Goal: Complete application form

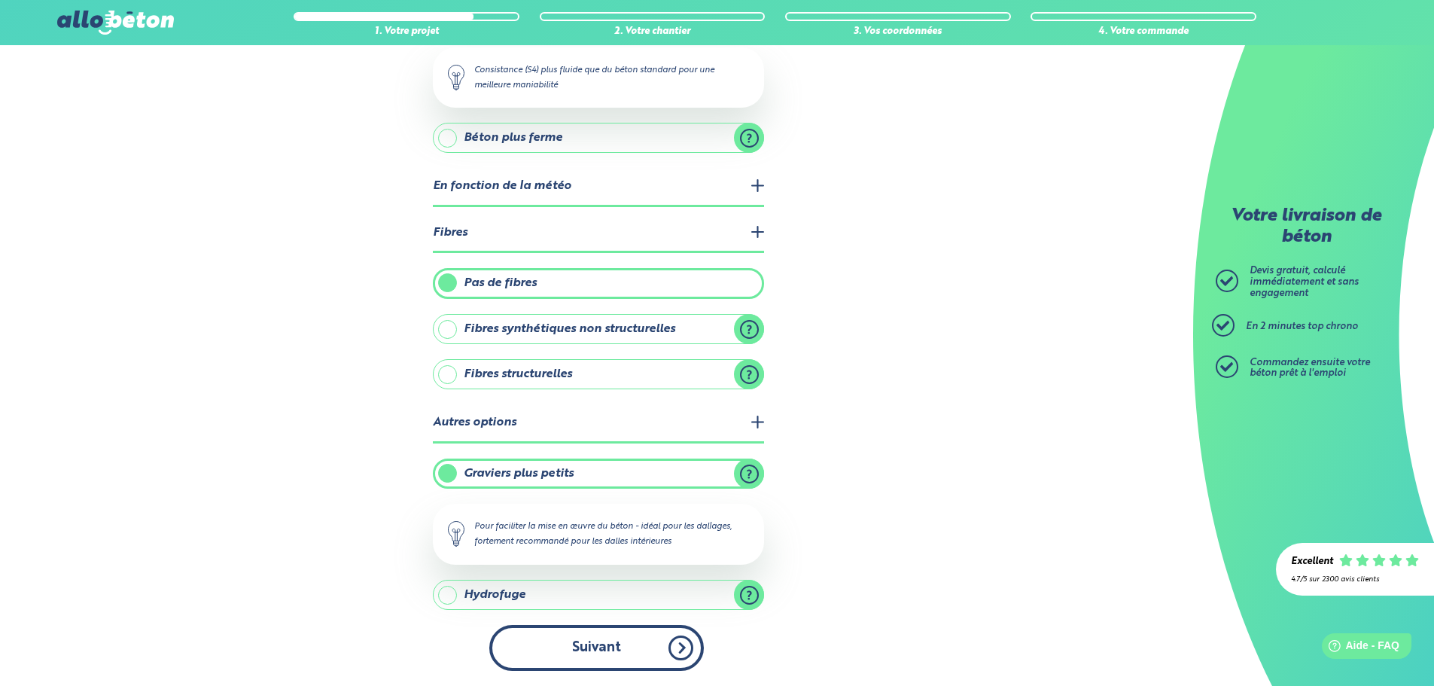
click at [586, 647] on button "Suivant" at bounding box center [596, 648] width 215 height 46
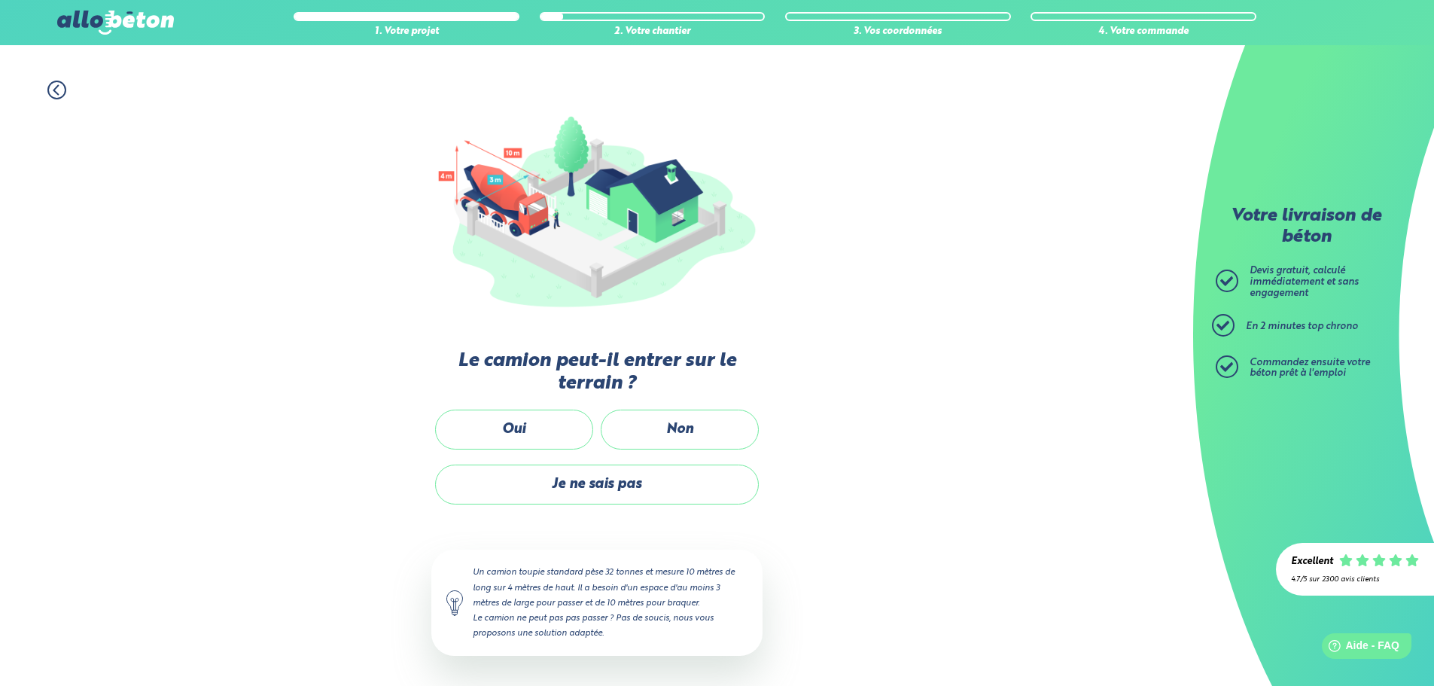
scroll to position [100, 0]
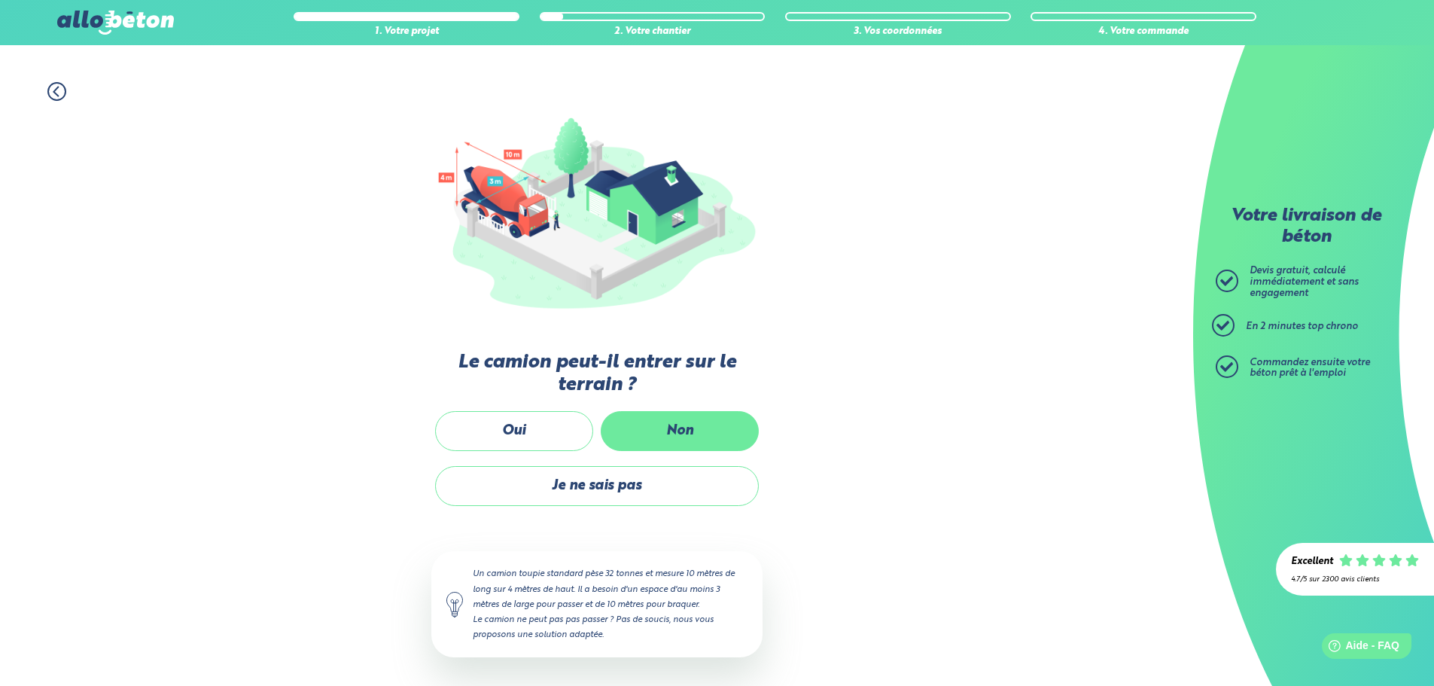
click at [681, 432] on label "Non" at bounding box center [680, 431] width 158 height 40
click at [0, 0] on input "Non" at bounding box center [0, 0] width 0 height 0
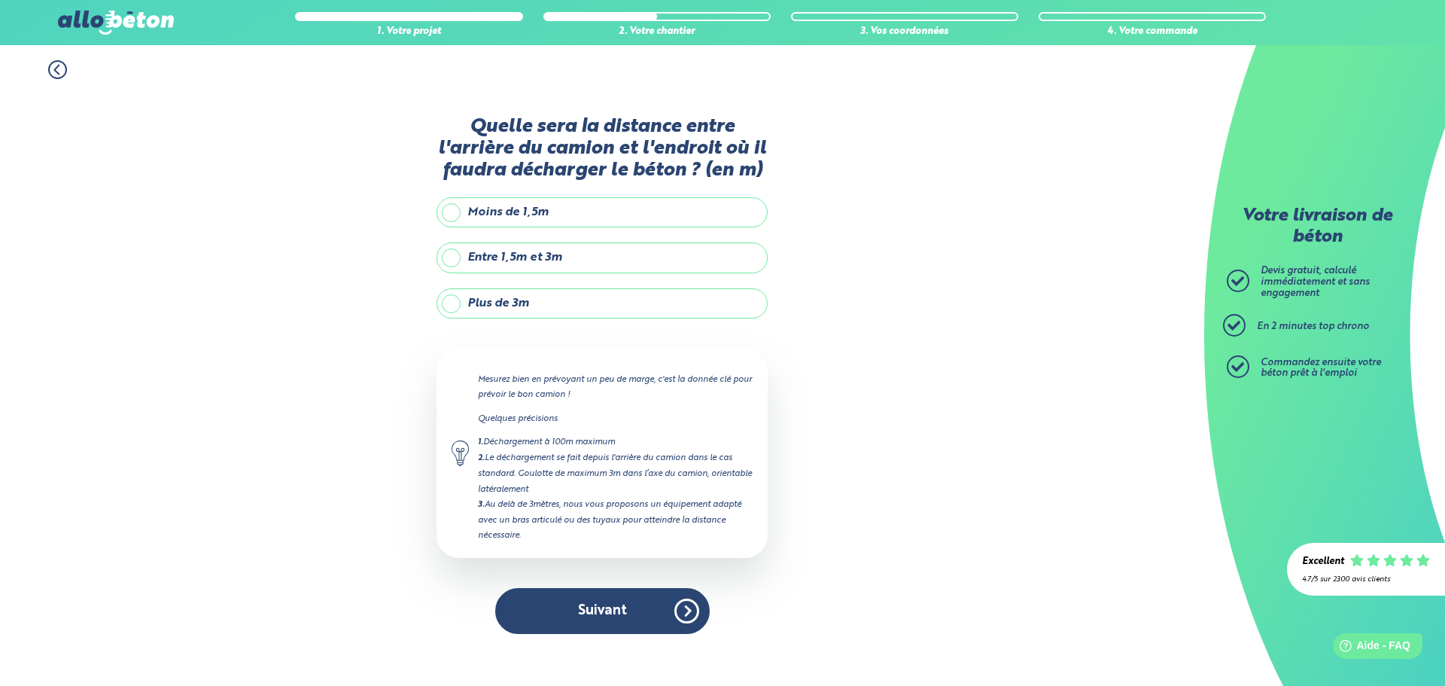
click at [453, 303] on label "Plus de 3m" at bounding box center [602, 303] width 331 height 30
click at [0, 0] on input "Plus de 3m" at bounding box center [0, 0] width 0 height 0
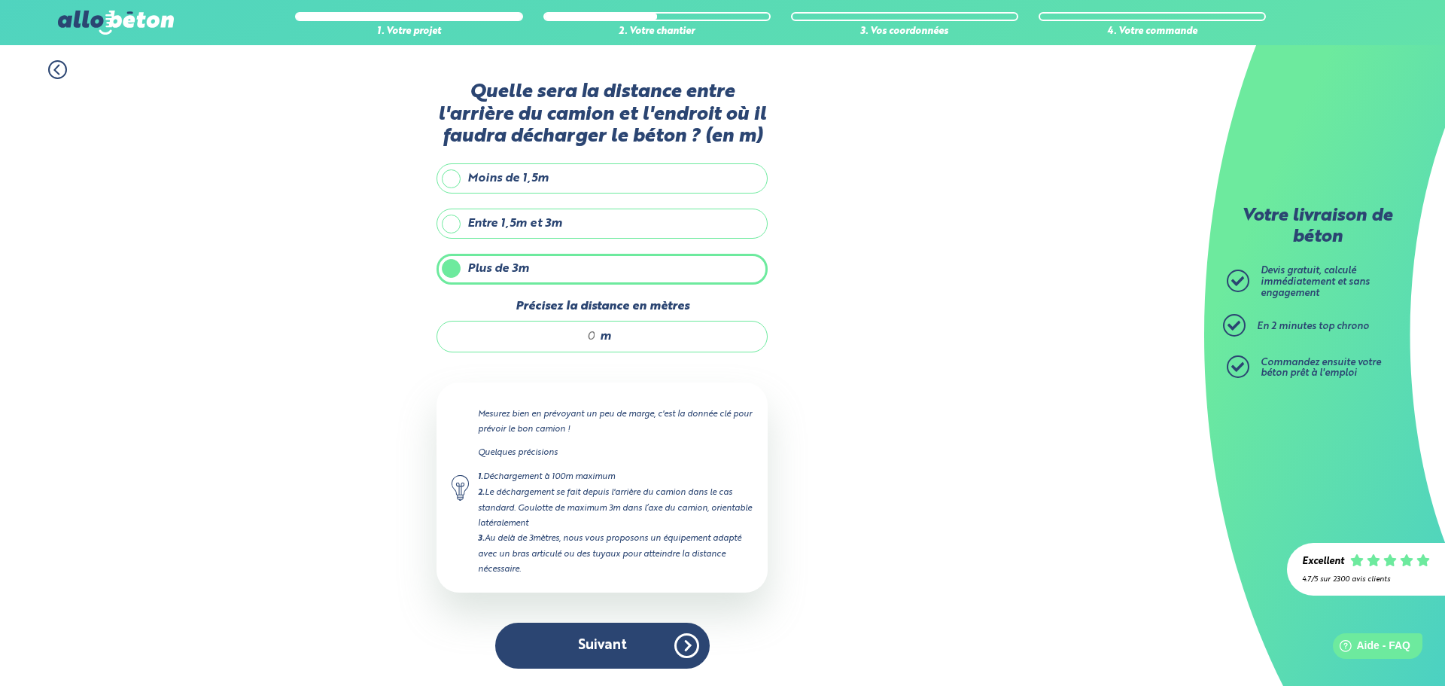
click at [598, 336] on div "m" at bounding box center [602, 337] width 331 height 32
type input "45"
click at [584, 643] on button "Suivant" at bounding box center [602, 646] width 215 height 46
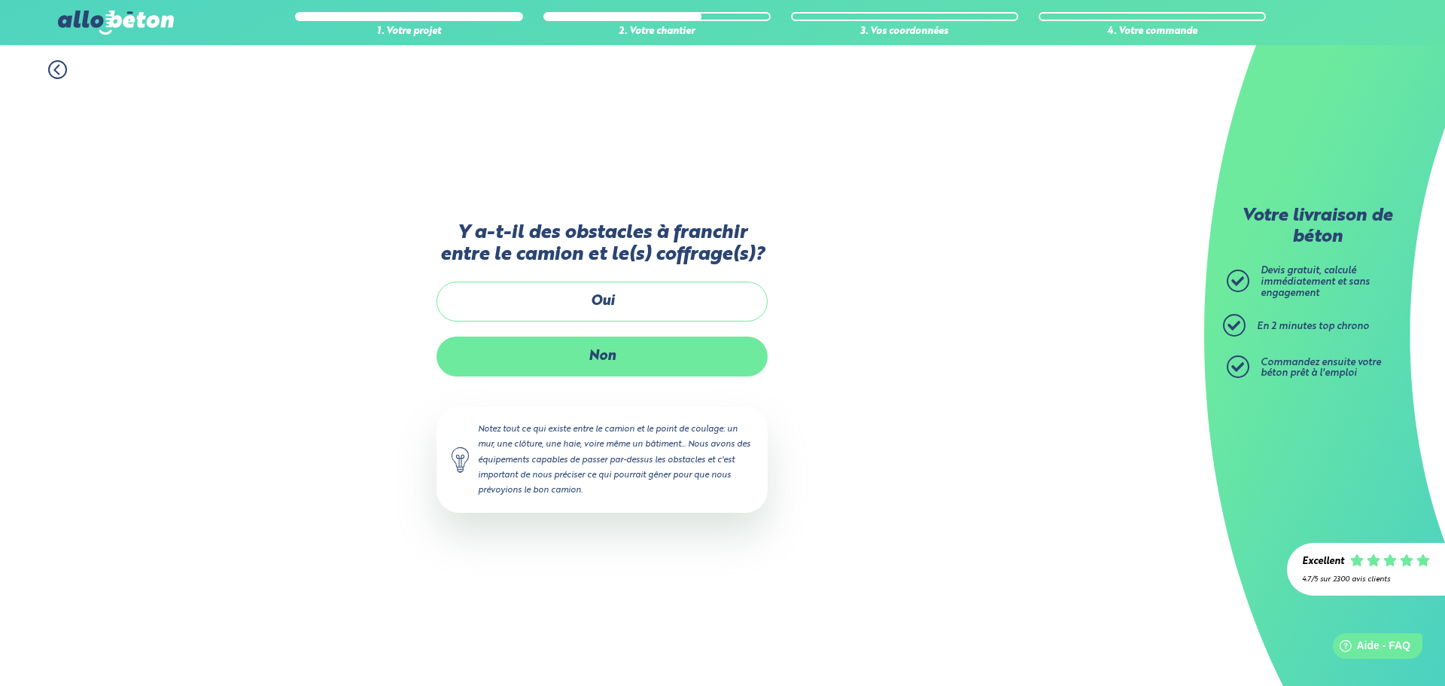
click at [595, 361] on label "Non" at bounding box center [602, 356] width 331 height 40
click at [0, 0] on input "Non" at bounding box center [0, 0] width 0 height 0
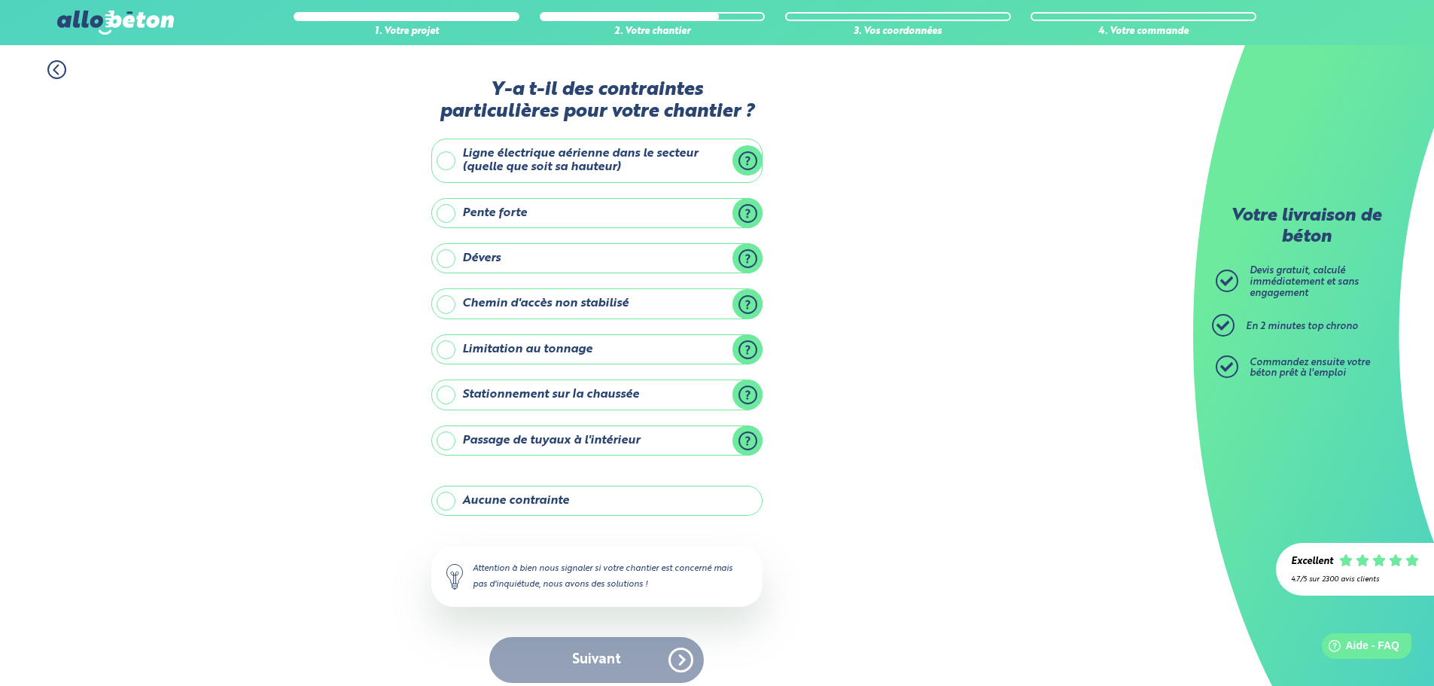
click at [447, 162] on label "Ligne électrique aérienne dans le secteur (quelle que soit sa hauteur)" at bounding box center [596, 161] width 331 height 44
click at [0, 0] on input "Ligne électrique aérienne dans le secteur (quelle que soit sa hauteur)" at bounding box center [0, 0] width 0 height 0
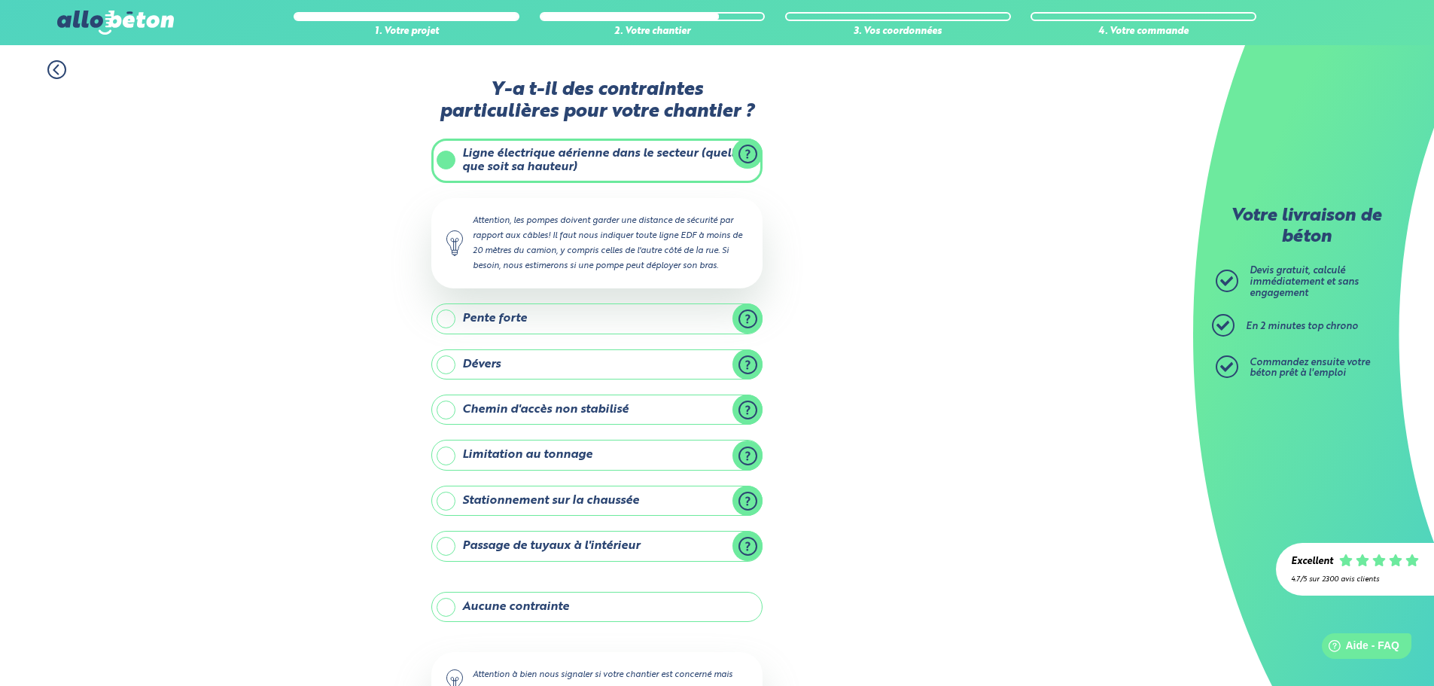
click at [448, 317] on label "Pente forte" at bounding box center [596, 318] width 331 height 30
click at [0, 0] on input "Pente forte" at bounding box center [0, 0] width 0 height 0
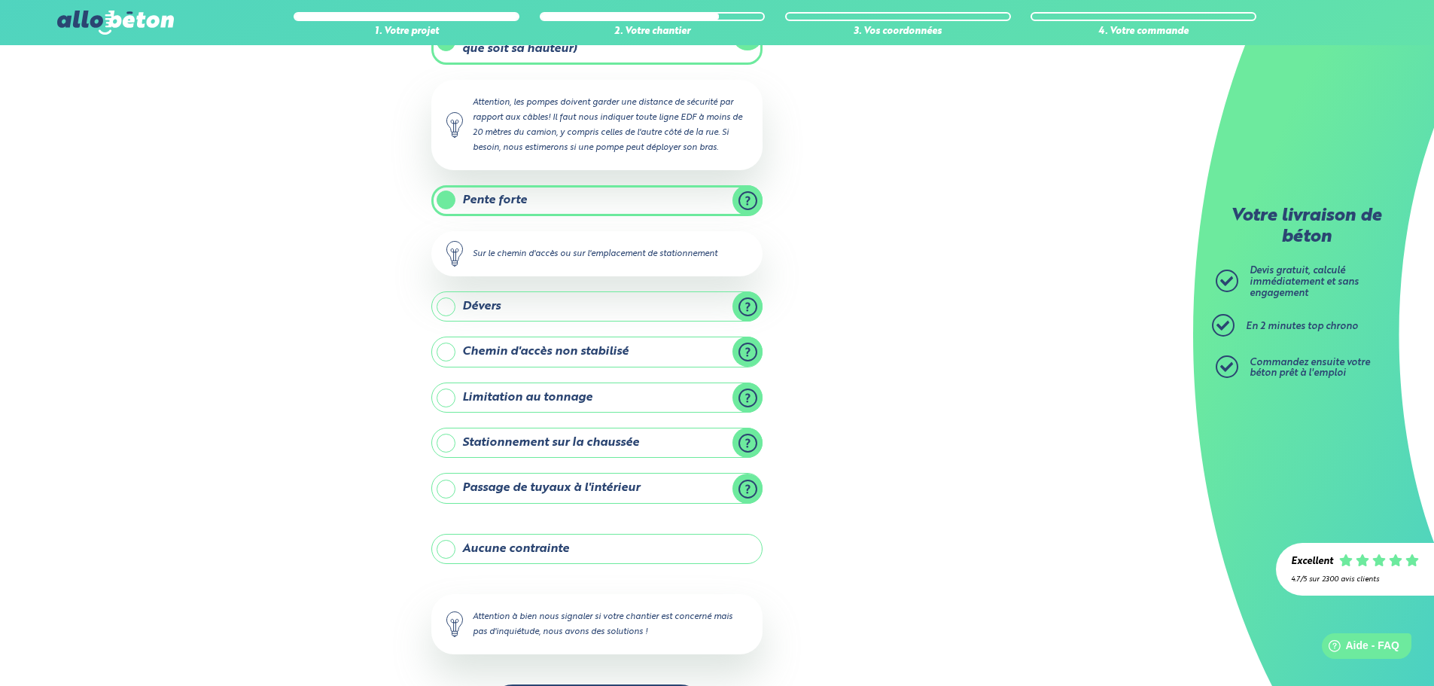
scroll to position [120, 0]
click at [446, 433] on label "Stationnement sur la chaussée" at bounding box center [596, 440] width 331 height 30
click at [0, 0] on input "Stationnement sur la chaussée" at bounding box center [0, 0] width 0 height 0
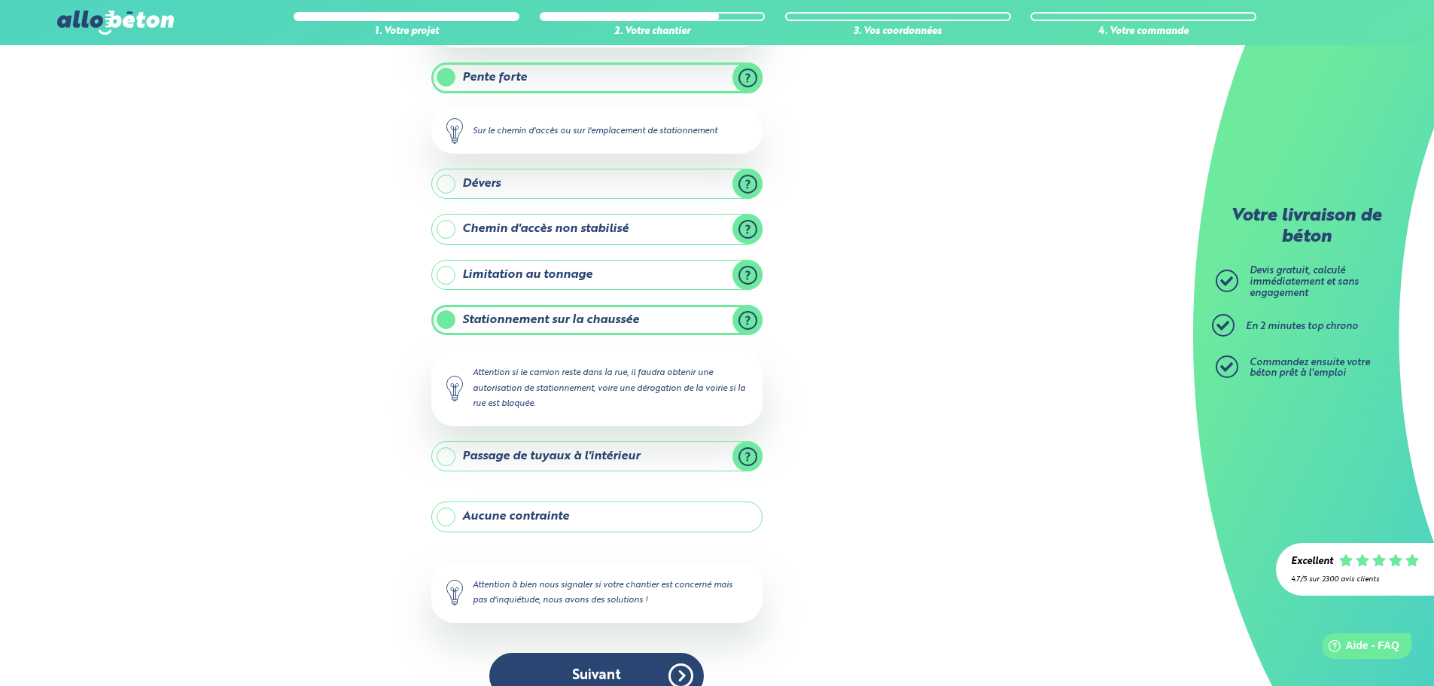
scroll to position [269, 0]
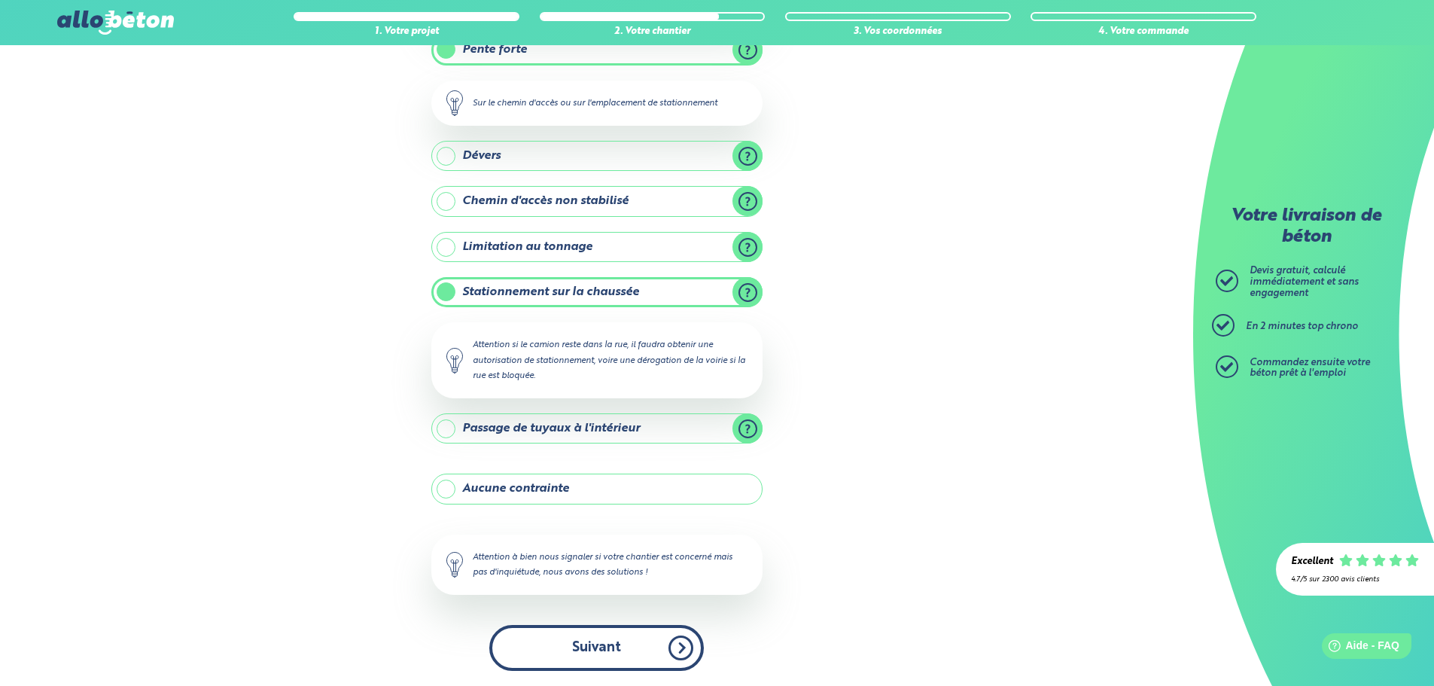
click at [599, 647] on button "Suivant" at bounding box center [596, 648] width 215 height 46
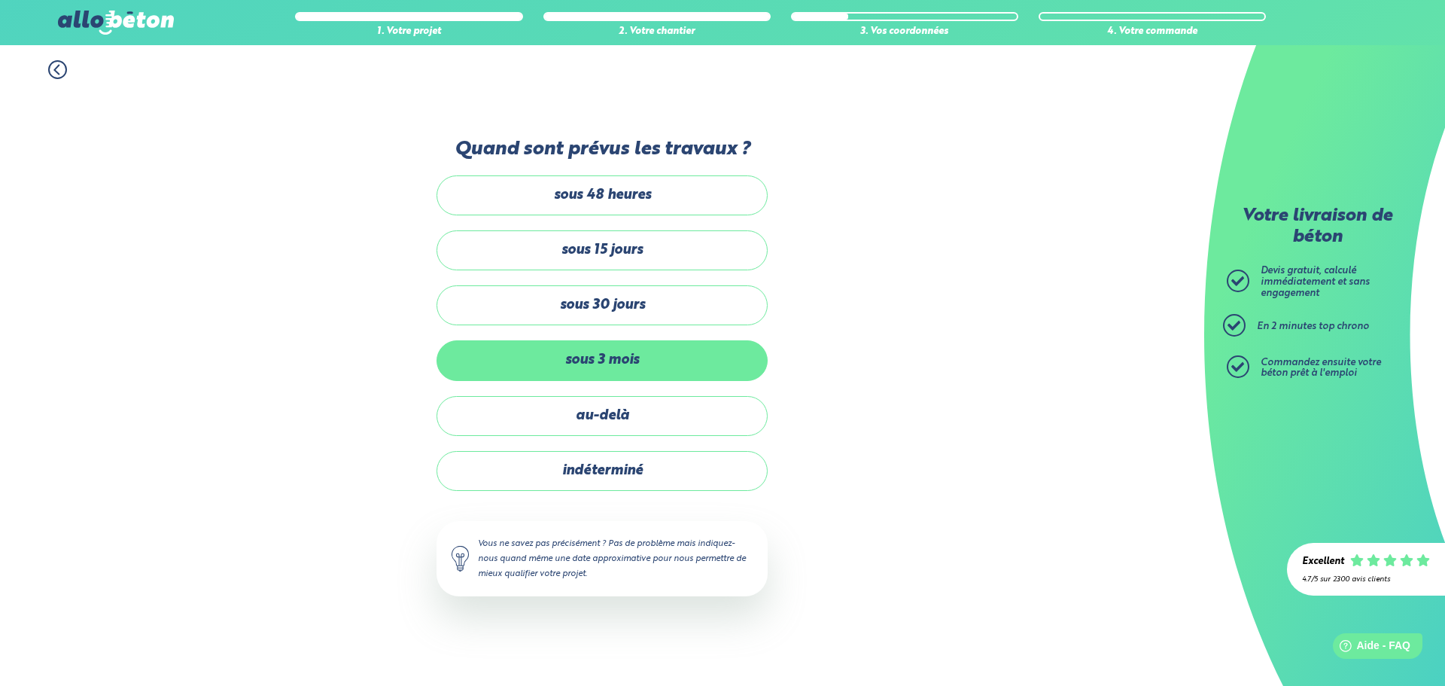
click at [592, 363] on label "sous 3 mois" at bounding box center [602, 360] width 331 height 40
click at [0, 0] on input "sous 3 mois" at bounding box center [0, 0] width 0 height 0
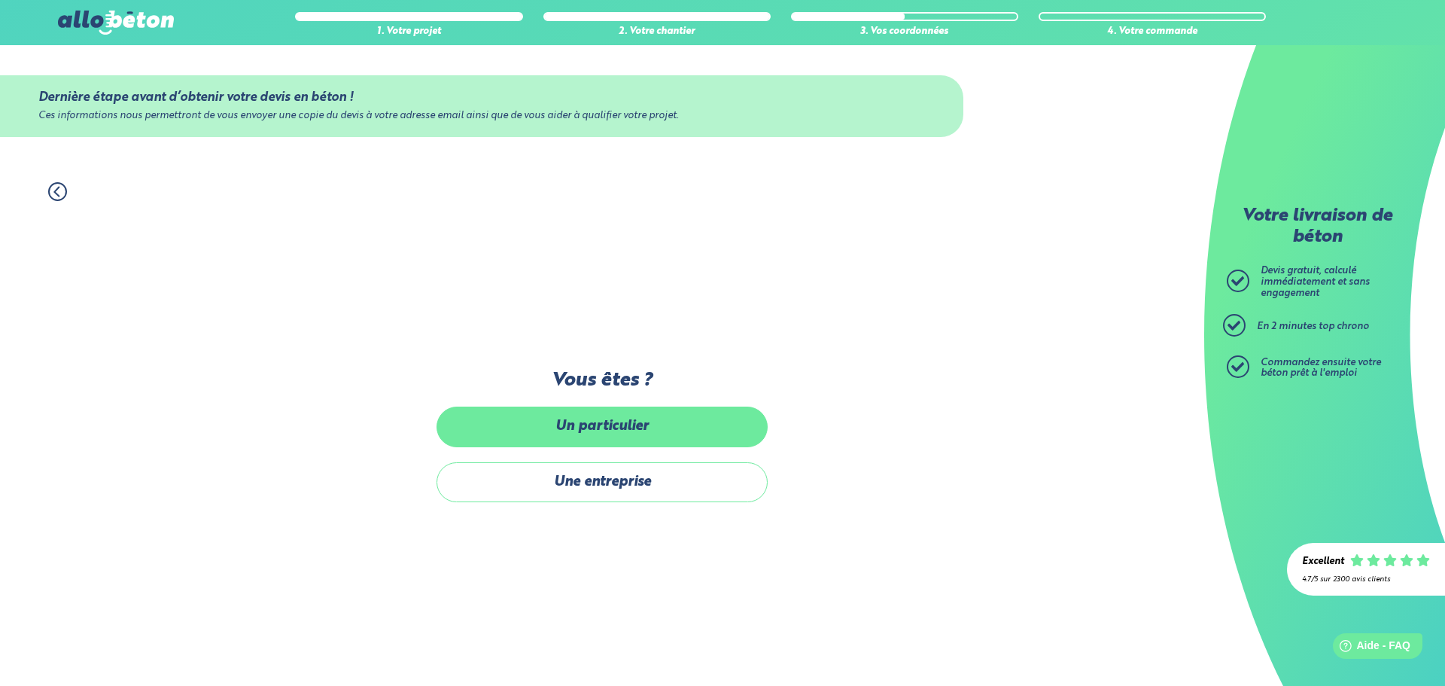
click at [607, 429] on label "Un particulier" at bounding box center [602, 427] width 331 height 40
click at [0, 0] on input "Un particulier" at bounding box center [0, 0] width 0 height 0
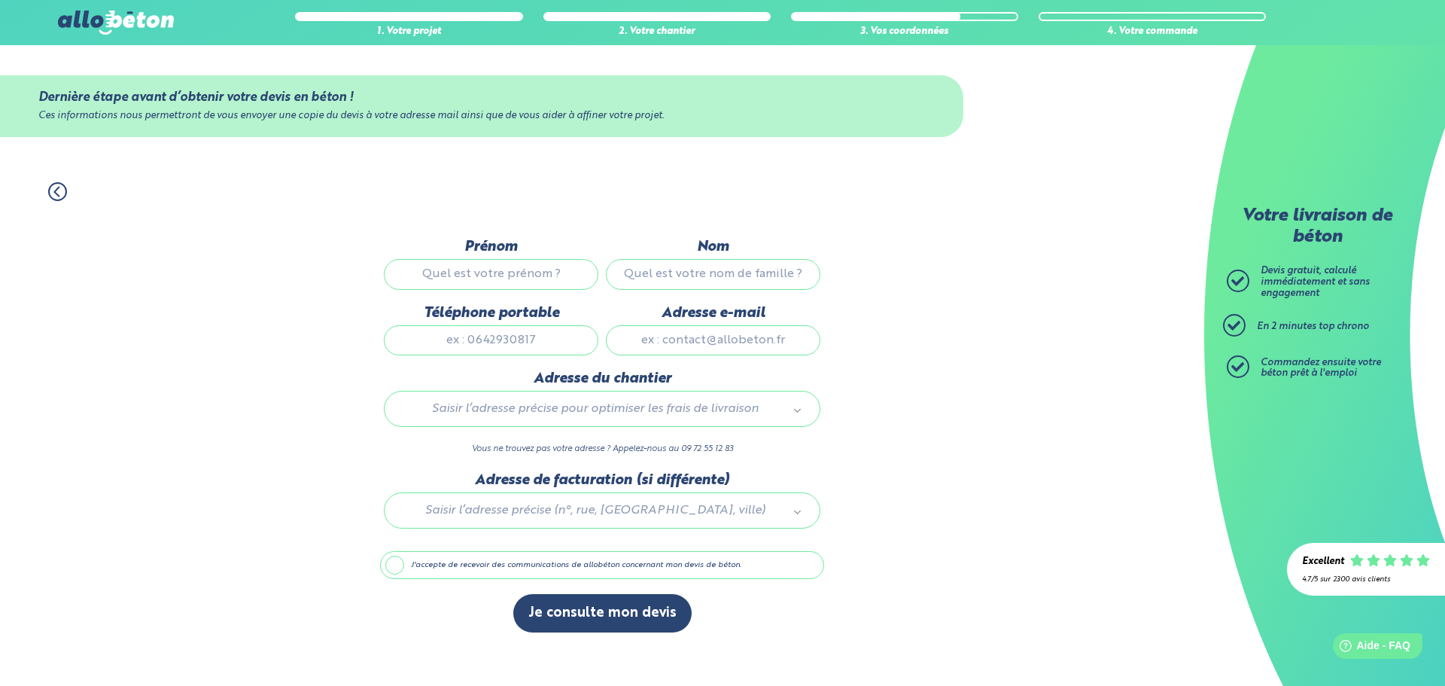
click at [471, 282] on input "Prénom" at bounding box center [491, 274] width 215 height 30
type input "[PERSON_NAME]"
type input "Beauwin"
type input "0494394153"
type input "[EMAIL_ADDRESS][DOMAIN_NAME]"
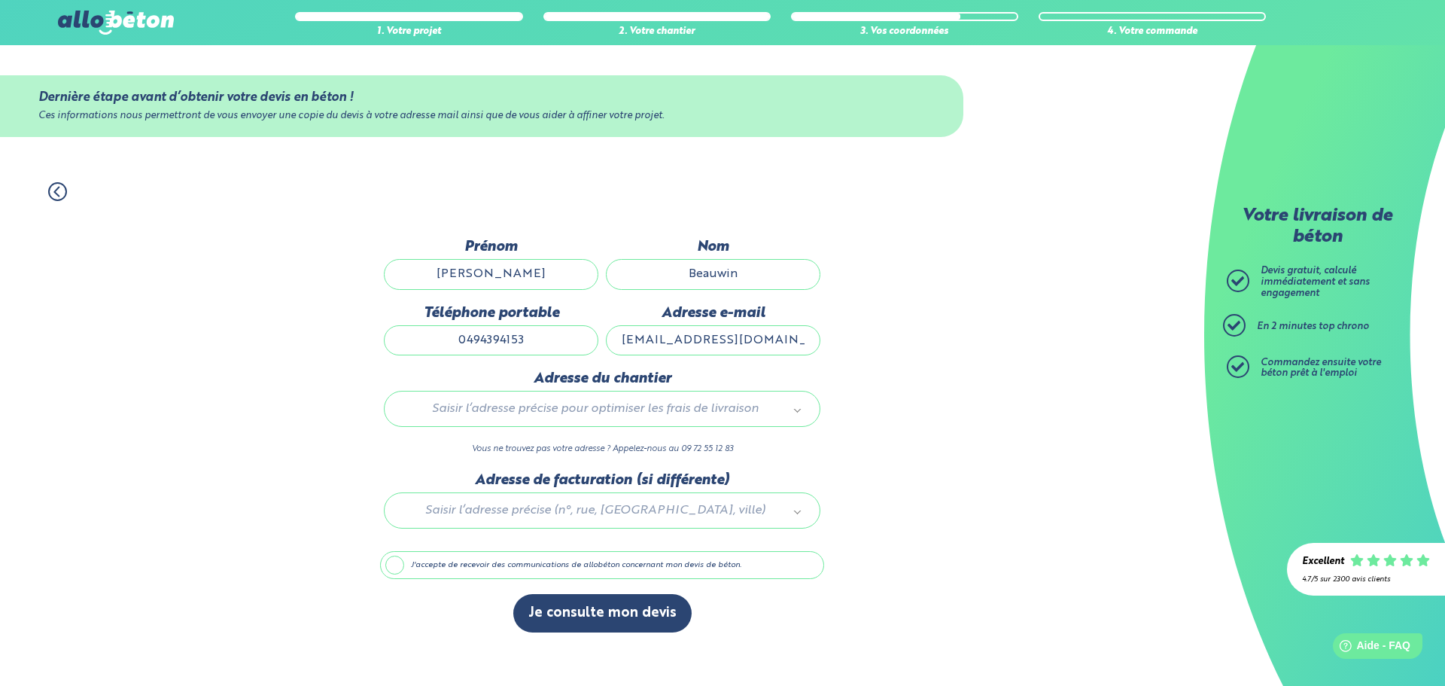
type input "Clos des bleuets 26"
type input "R"
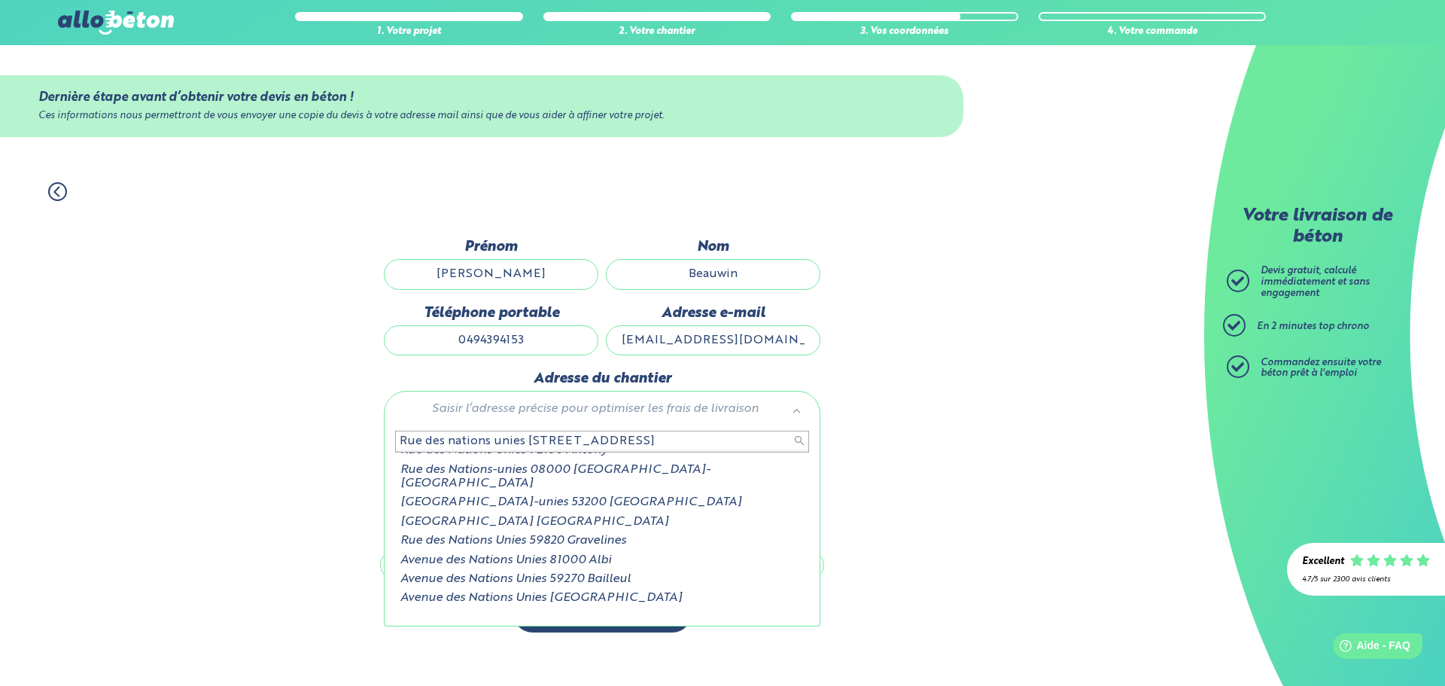
scroll to position [41, 0]
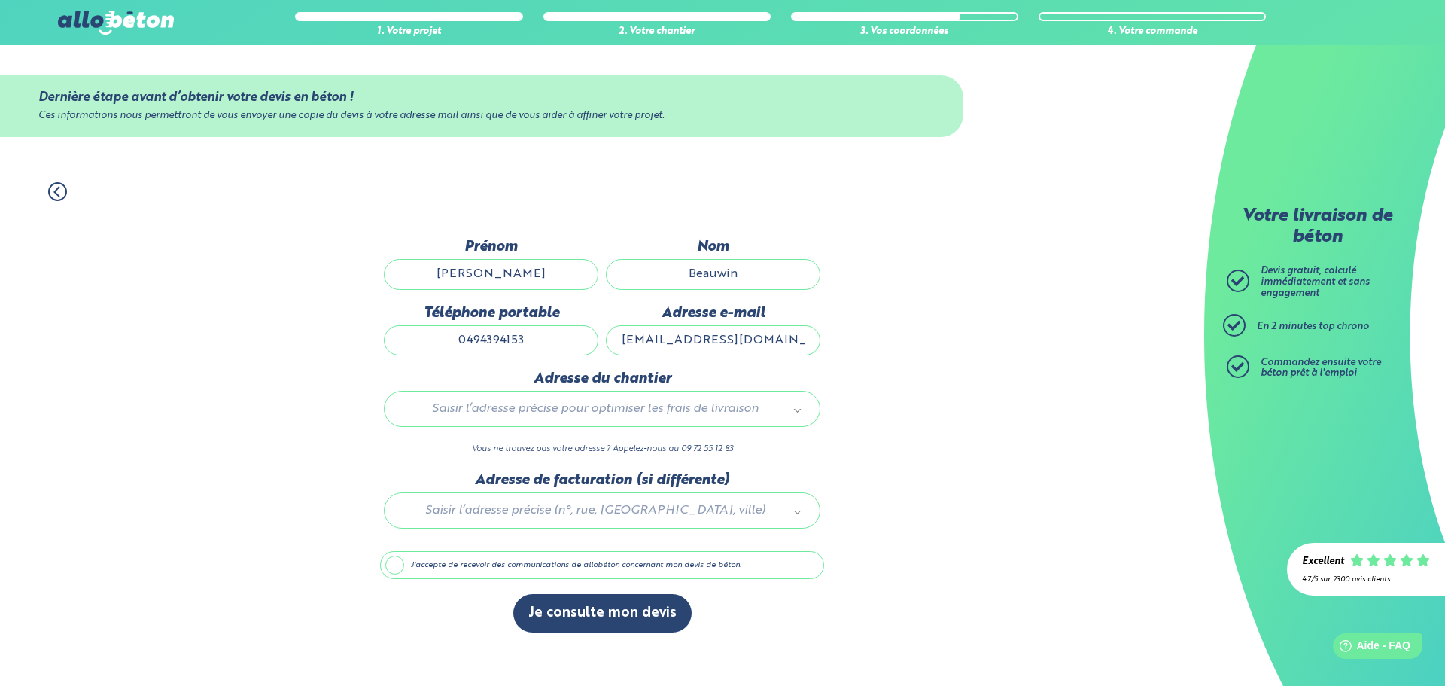
click at [394, 568] on label "J'accepte de recevoir des communications de allobéton concernant mon devis de b…" at bounding box center [602, 565] width 444 height 29
click at [0, 0] on input "J'accepte de recevoir des communications de allobéton concernant mon devis de b…" at bounding box center [0, 0] width 0 height 0
click at [501, 420] on div "Saisir l’adresse précise pour optimiser les frais de livraison" at bounding box center [602, 409] width 437 height 36
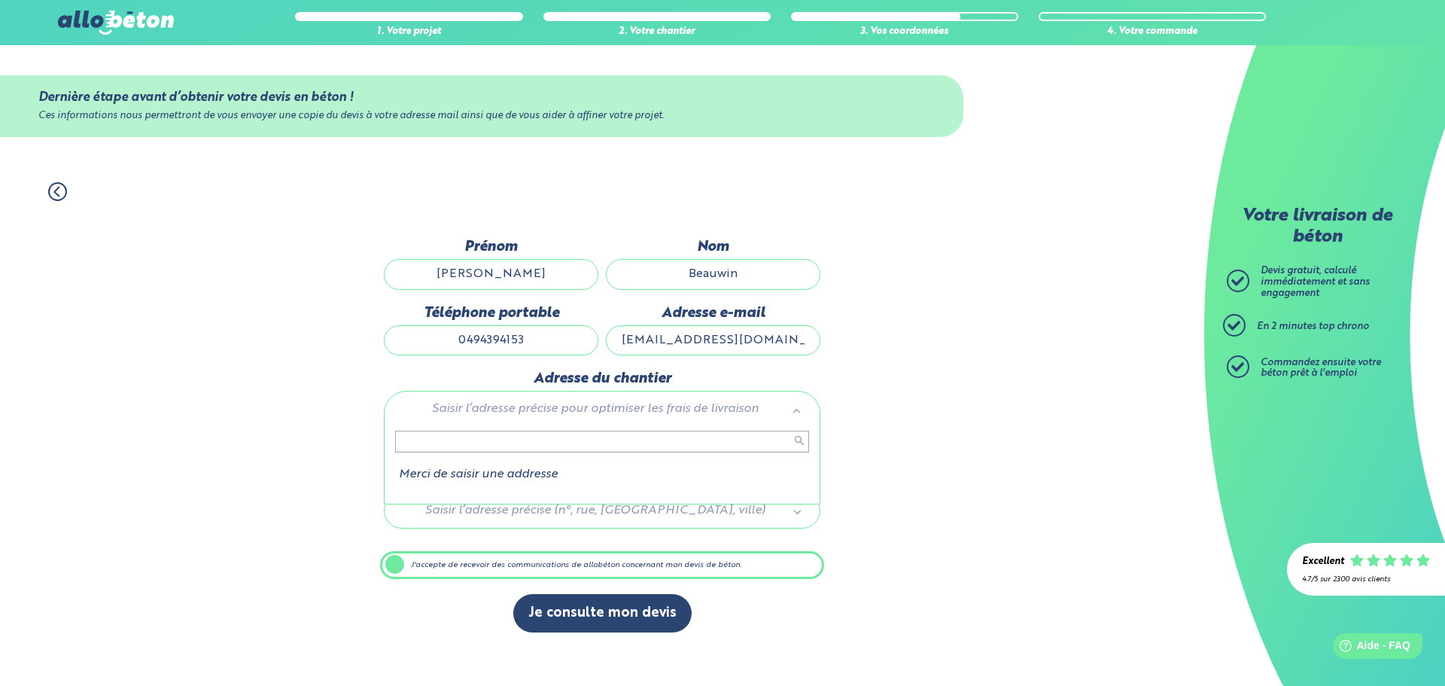
click at [410, 440] on input "text" at bounding box center [602, 441] width 414 height 21
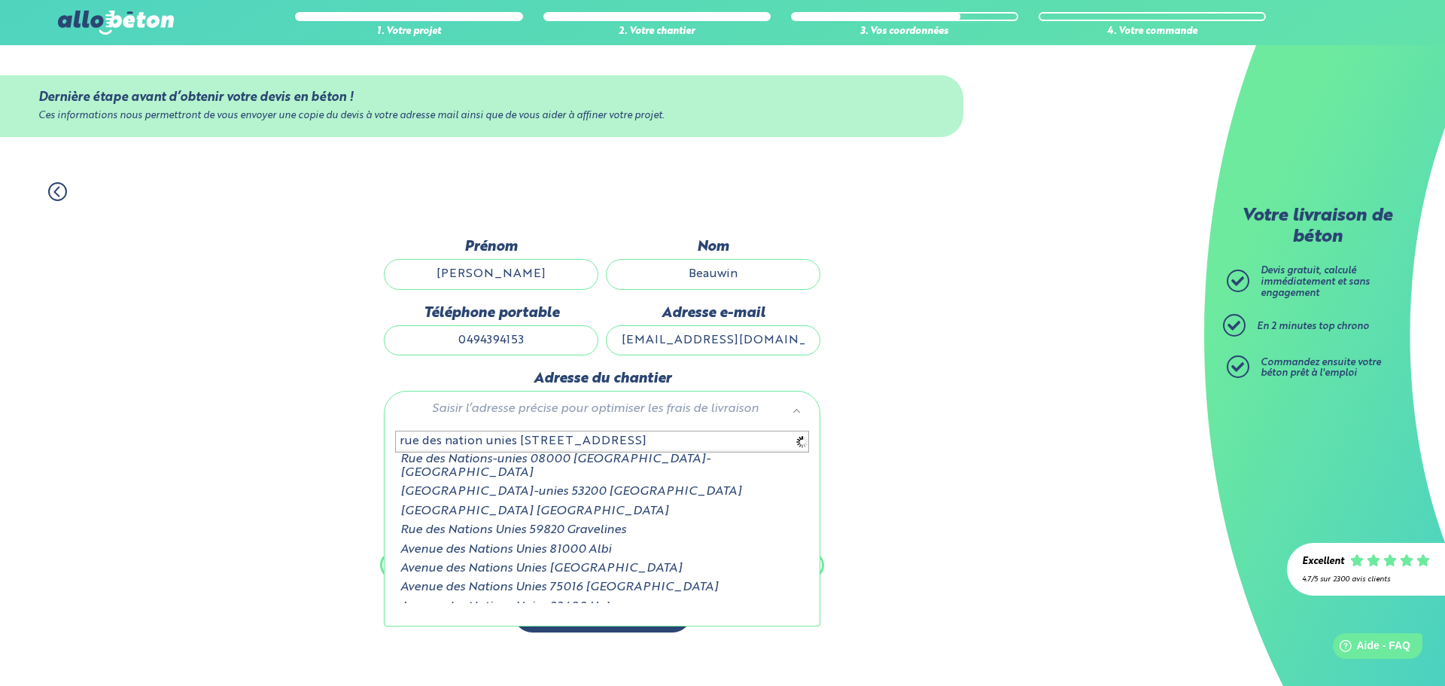
type input "[STREET_ADDRESS]"
click at [459, 443] on input "[STREET_ADDRESS]" at bounding box center [602, 441] width 414 height 21
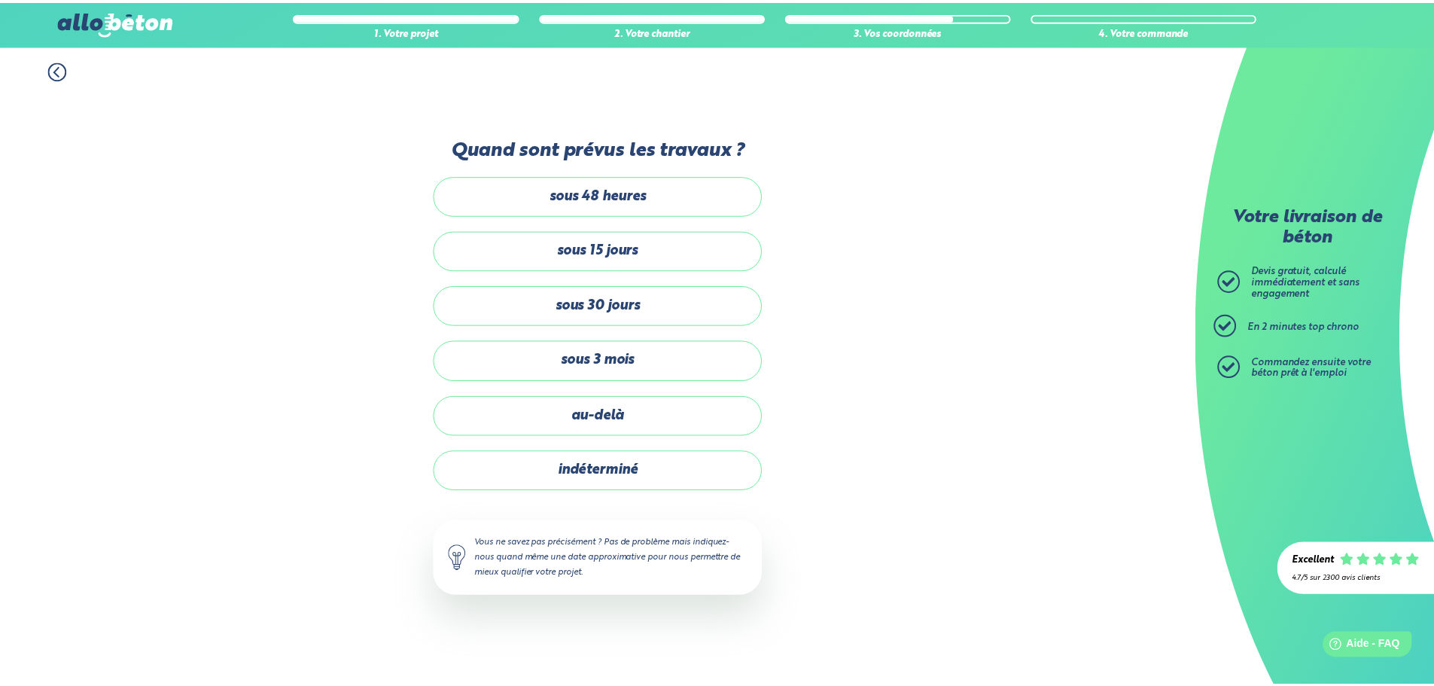
scroll to position [269, 0]
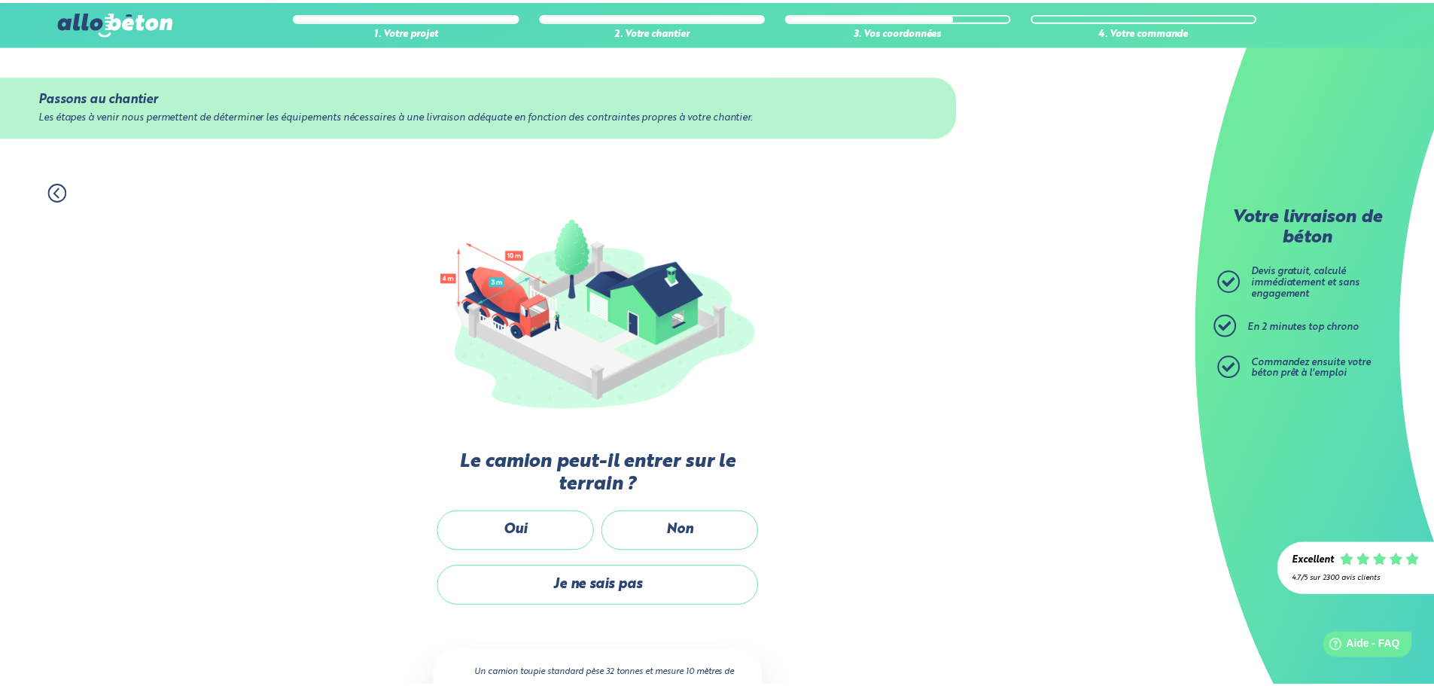
scroll to position [100, 0]
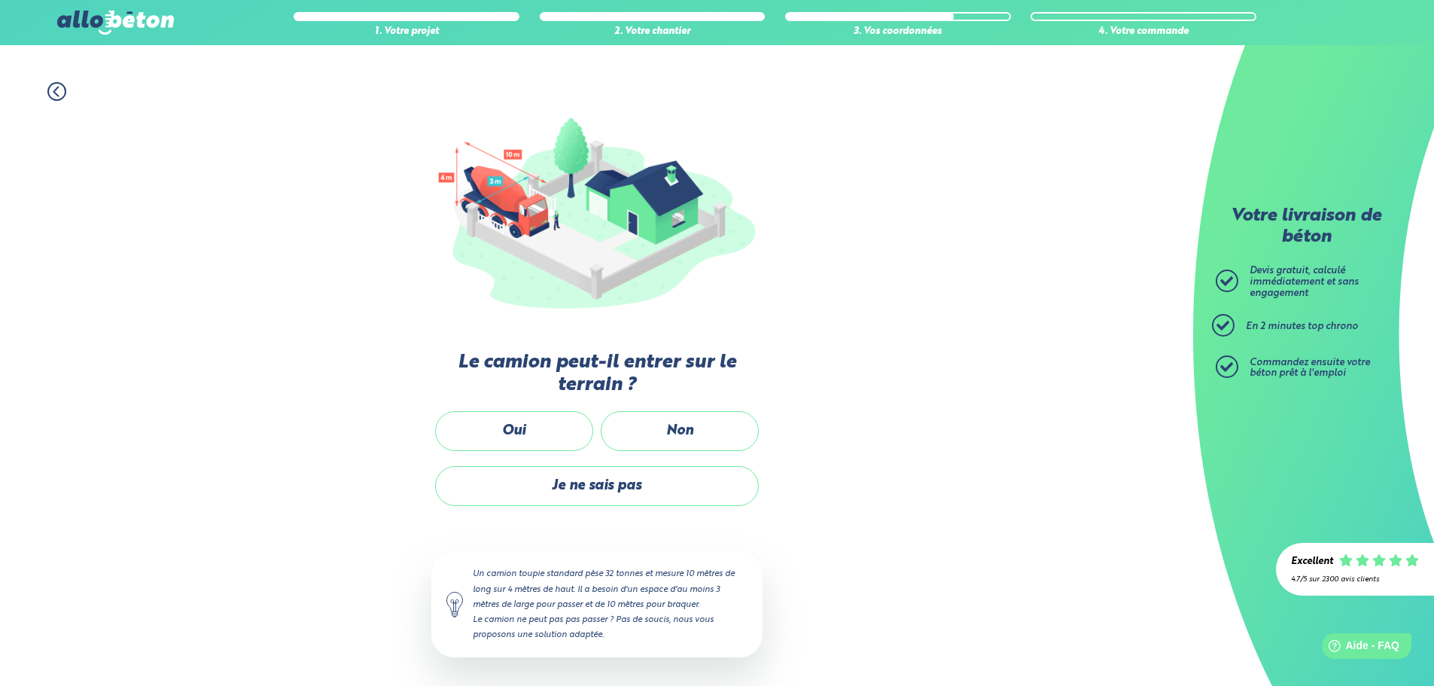
scroll to position [233, 0]
